Goal: Information Seeking & Learning: Learn about a topic

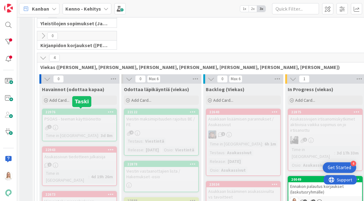
click at [75, 110] on div "22976" at bounding box center [80, 112] width 71 height 4
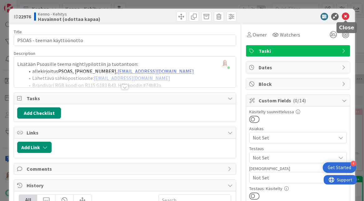
click at [345, 15] on icon at bounding box center [346, 17] width 8 height 8
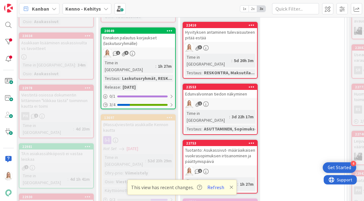
scroll to position [271, 187]
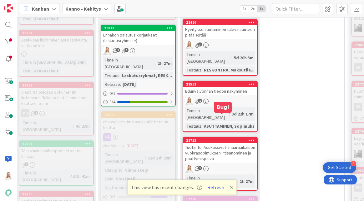
click at [215, 139] on div "22753" at bounding box center [221, 141] width 71 height 4
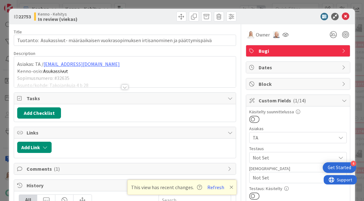
click at [125, 87] on div at bounding box center [124, 87] width 7 height 5
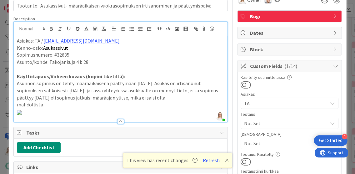
scroll to position [40, 0]
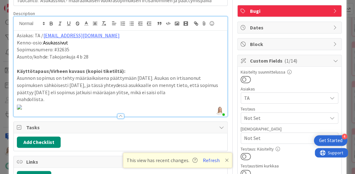
click at [67, 96] on p "mahdollista." at bounding box center [120, 99] width 207 height 7
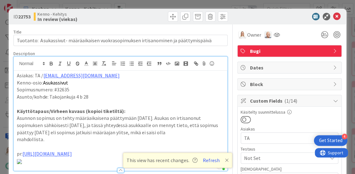
scroll to position [0, 0]
click at [337, 16] on icon at bounding box center [338, 17] width 8 height 8
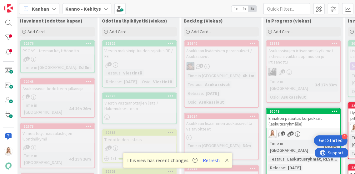
scroll to position [188, 23]
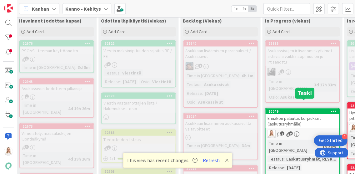
click at [309, 109] on div "20049" at bounding box center [303, 111] width 71 height 4
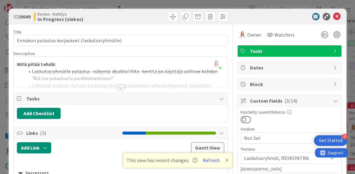
drag, startPoint x: 19, startPoint y: 16, endPoint x: 33, endPoint y: 16, distance: 13.8
click at [33, 16] on div "ID 20049 Kenno - Kehitys In Progress (viekas)" at bounding box center [66, 17] width 106 height 10
copy span "20049"
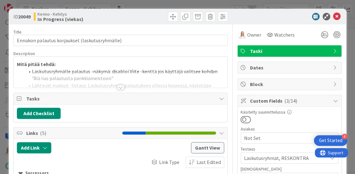
click at [120, 87] on div at bounding box center [120, 87] width 7 height 5
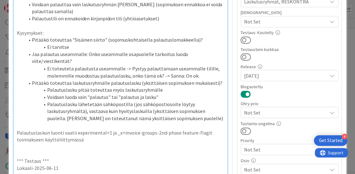
scroll to position [155, 0]
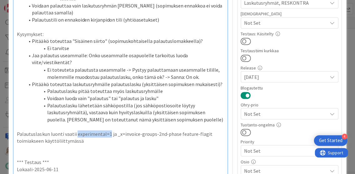
drag, startPoint x: 75, startPoint y: 123, endPoint x: 108, endPoint y: 124, distance: 32.2
click at [108, 130] on p "Palautuslaskun luonti vaatii experimental=1 ja _x=invoice-groups-2nd-phase feat…" at bounding box center [120, 137] width 207 height 14
copy p "experimental=1"
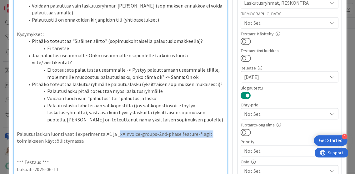
drag, startPoint x: 116, startPoint y: 124, endPoint x: 211, endPoint y: 123, distance: 95.1
click at [211, 130] on p "Palautuslaskun luonti vaatii experimental=1 ja _x=invoice-groups-2nd-phase feat…" at bounding box center [120, 137] width 207 height 14
click at [179, 144] on p at bounding box center [120, 147] width 207 height 7
drag, startPoint x: 113, startPoint y: 124, endPoint x: 176, endPoint y: 125, distance: 63.2
click at [176, 130] on p "Palautuslaskun luonti vaatii experimental=1 ja _x=invoice-groups-2nd-phase feat…" at bounding box center [120, 137] width 207 height 14
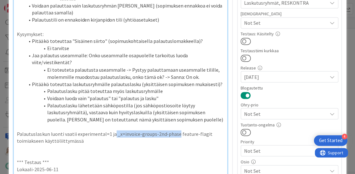
copy p "_x=invoice-groups-2nd-phase"
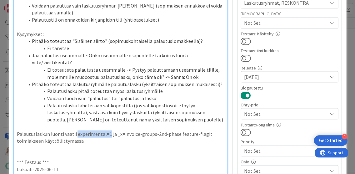
drag, startPoint x: 76, startPoint y: 124, endPoint x: 108, endPoint y: 124, distance: 31.3
click at [108, 130] on p "Palautuslaskun luonti vaatii experimental=1 ja _x=invoice-groups-2nd-phase feat…" at bounding box center [120, 137] width 207 height 14
copy p "experimental=1"
click at [115, 144] on p at bounding box center [120, 147] width 207 height 7
drag, startPoint x: 75, startPoint y: 123, endPoint x: 108, endPoint y: 124, distance: 32.6
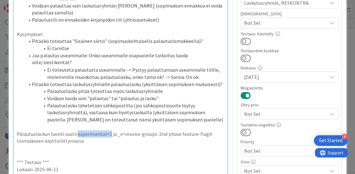
click at [108, 130] on p "Palautuslaskun luonti vaatii experimental=1 ja _x=invoice-groups-2nd-phase feat…" at bounding box center [120, 137] width 207 height 14
copy p "experimental=1"
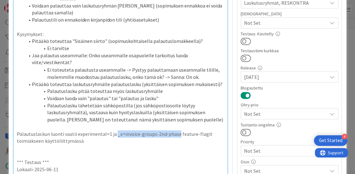
drag, startPoint x: 114, startPoint y: 125, endPoint x: 175, endPoint y: 122, distance: 61.1
click at [175, 130] on p "Palautuslaskun luonti vaatii experimental=1 ja _x=invoice-groups-2nd-phase feat…" at bounding box center [120, 137] width 207 height 14
copy p "_x=invoice-groups-2nd-phase"
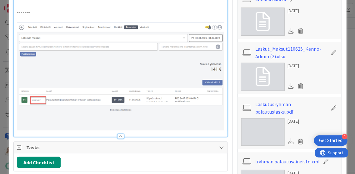
scroll to position [600, 0]
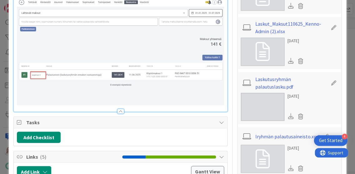
click at [259, 108] on img at bounding box center [263, 107] width 44 height 28
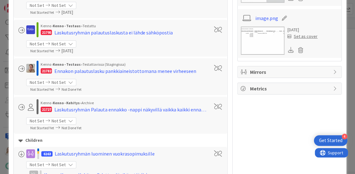
scroll to position [827, 0]
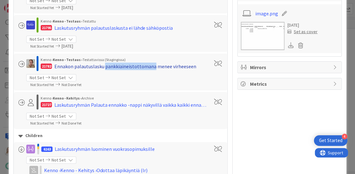
click at [114, 64] on div "Ennakon palautuslasku pankkiaineistottomana menee virheeseen" at bounding box center [125, 67] width 142 height 8
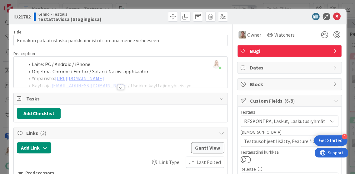
click at [121, 87] on div at bounding box center [120, 87] width 7 height 5
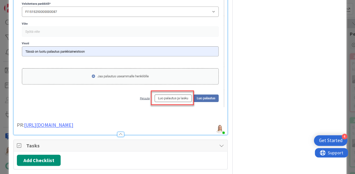
scroll to position [441, 0]
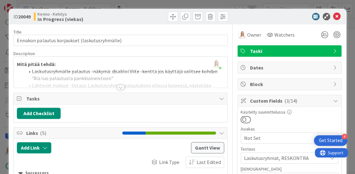
click at [119, 86] on div at bounding box center [120, 87] width 7 height 5
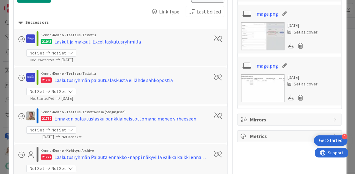
scroll to position [775, 0]
click at [105, 78] on div "Laskutusryhmän palautuslaskusta ei lähde sähköpostia" at bounding box center [113, 80] width 119 height 8
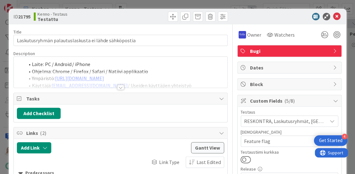
click at [119, 87] on div at bounding box center [120, 87] width 7 height 5
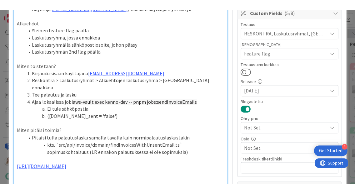
scroll to position [116, 0]
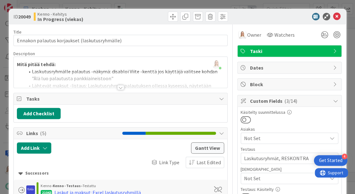
click at [120, 88] on div at bounding box center [120, 87] width 7 height 5
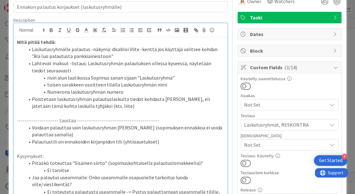
scroll to position [33, 0]
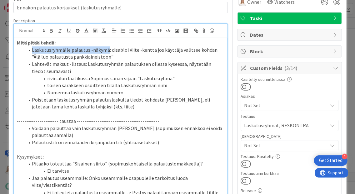
drag, startPoint x: 32, startPoint y: 49, endPoint x: 108, endPoint y: 49, distance: 76.6
click at [108, 49] on li "Laskutusryhmälle palautus -näkymä: disabloi Viite -kenttä jos käyttäjä valitsee…" at bounding box center [124, 53] width 200 height 14
copy li "Laskutusryhmälle palautus -näkymä"
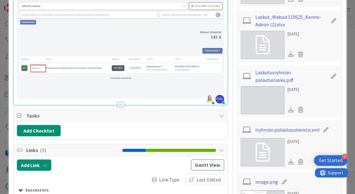
scroll to position [605, 0]
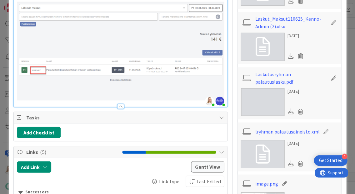
drag, startPoint x: 25, startPoint y: 51, endPoint x: 183, endPoint y: 64, distance: 157.8
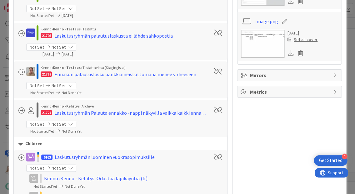
scroll to position [708, 0]
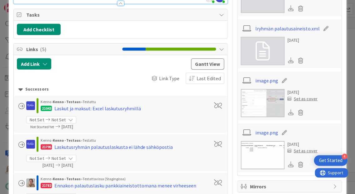
click at [257, 97] on img at bounding box center [263, 103] width 44 height 28
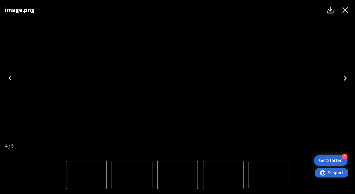
click at [346, 9] on icon "Close" at bounding box center [346, 10] width 6 height 6
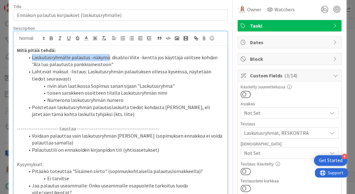
scroll to position [25, 0]
click at [123, 71] on li "Lähtevät maksut -listaus: Laskutusryhmän palautuksen ollessa kyseessä, näytetää…" at bounding box center [124, 75] width 200 height 14
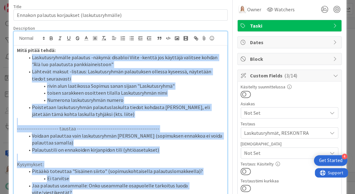
drag, startPoint x: 29, startPoint y: 56, endPoint x: 227, endPoint y: 58, distance: 197.7
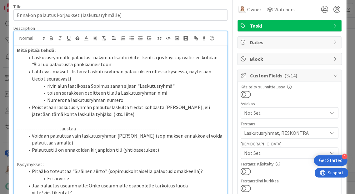
click at [220, 58] on li "Laskutusryhmälle palautus -näkymä: disabloi Viite -kenttä jos käyttäjä valitsee…" at bounding box center [124, 61] width 200 height 14
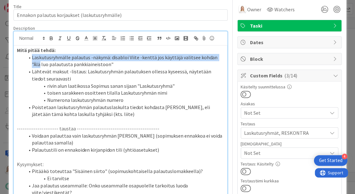
drag, startPoint x: 32, startPoint y: 56, endPoint x: 220, endPoint y: 58, distance: 188.0
click at [220, 58] on li "Laskutusryhmälle palautus -näkymä: disabloi Viite -kenttä jos käyttäjä valitsee…" at bounding box center [124, 61] width 200 height 14
copy li "Laskutusryhmälle palautus -näkymä: disabloi Viite -kenttä jos käyttäjä valitsee…"
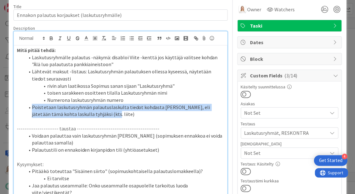
drag, startPoint x: 33, startPoint y: 105, endPoint x: 92, endPoint y: 114, distance: 60.1
click at [92, 114] on li "Poistetaan laskutusryhmän palautuslaskulta tiedot kohdasta Kohde, eli jätetään …" at bounding box center [124, 111] width 200 height 14
copy li "Poistetaan laskutusryhmän palautuslaskulta tiedot kohdasta Kohde, eli jätetään …"
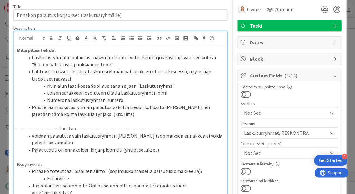
click at [129, 121] on p at bounding box center [120, 121] width 207 height 7
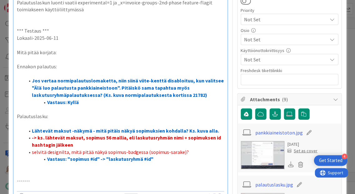
scroll to position [259, 0]
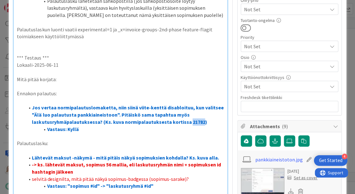
drag, startPoint x: 186, startPoint y: 110, endPoint x: 199, endPoint y: 110, distance: 12.8
click at [199, 110] on strong "Jos vertaa normipalautuslomaketta, niin siinä viite-kenttä disabloituu, kun val…" at bounding box center [128, 114] width 193 height 20
copy strong "21782"
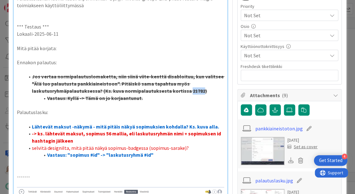
scroll to position [303, 0]
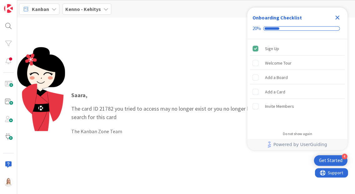
click at [336, 16] on icon "Close Checklist" at bounding box center [338, 18] width 4 height 4
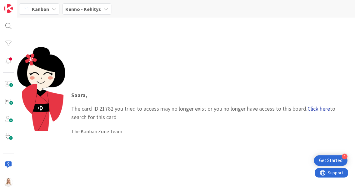
click at [319, 107] on link "Click here" at bounding box center [319, 108] width 23 height 7
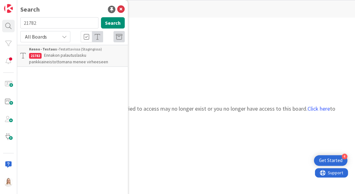
click at [79, 57] on span "Ennakon palautuslasku pankkiaineistottomana menee virheeseen" at bounding box center [68, 58] width 79 height 12
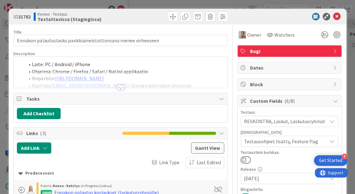
click at [121, 87] on div at bounding box center [120, 87] width 7 height 5
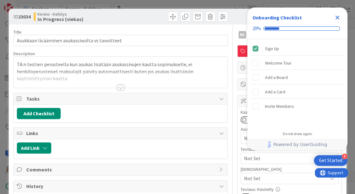
click at [337, 17] on icon "Close Checklist" at bounding box center [338, 18] width 4 height 4
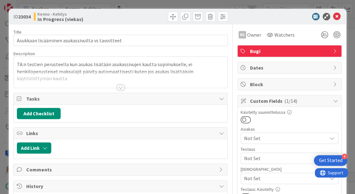
click at [121, 86] on div at bounding box center [120, 87] width 7 height 5
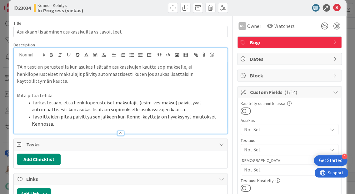
scroll to position [8, 0]
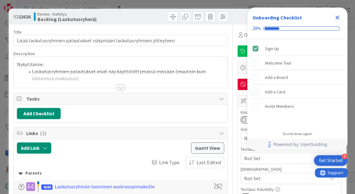
click at [336, 17] on icon "Close Checklist" at bounding box center [338, 18] width 8 height 8
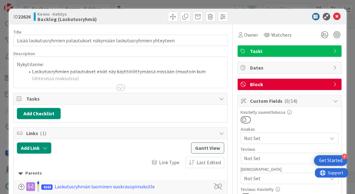
click at [120, 87] on div at bounding box center [120, 87] width 7 height 5
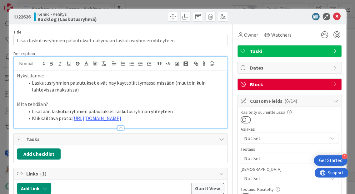
scroll to position [10, 0]
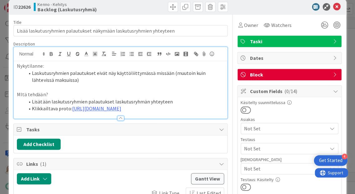
click at [108, 79] on li "Laskutusryhmien palautukset eivät näy käyttöliittymässä missään (muutoin kuin l…" at bounding box center [124, 76] width 200 height 14
click at [113, 106] on link "[URL][DOMAIN_NAME]" at bounding box center [96, 108] width 49 height 6
click at [115, 141] on link "[URL][DOMAIN_NAME]" at bounding box center [111, 141] width 43 height 8
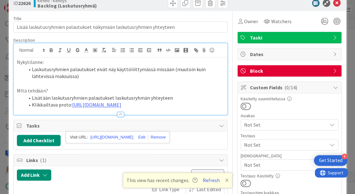
scroll to position [8, 0]
